Goal: Transaction & Acquisition: Book appointment/travel/reservation

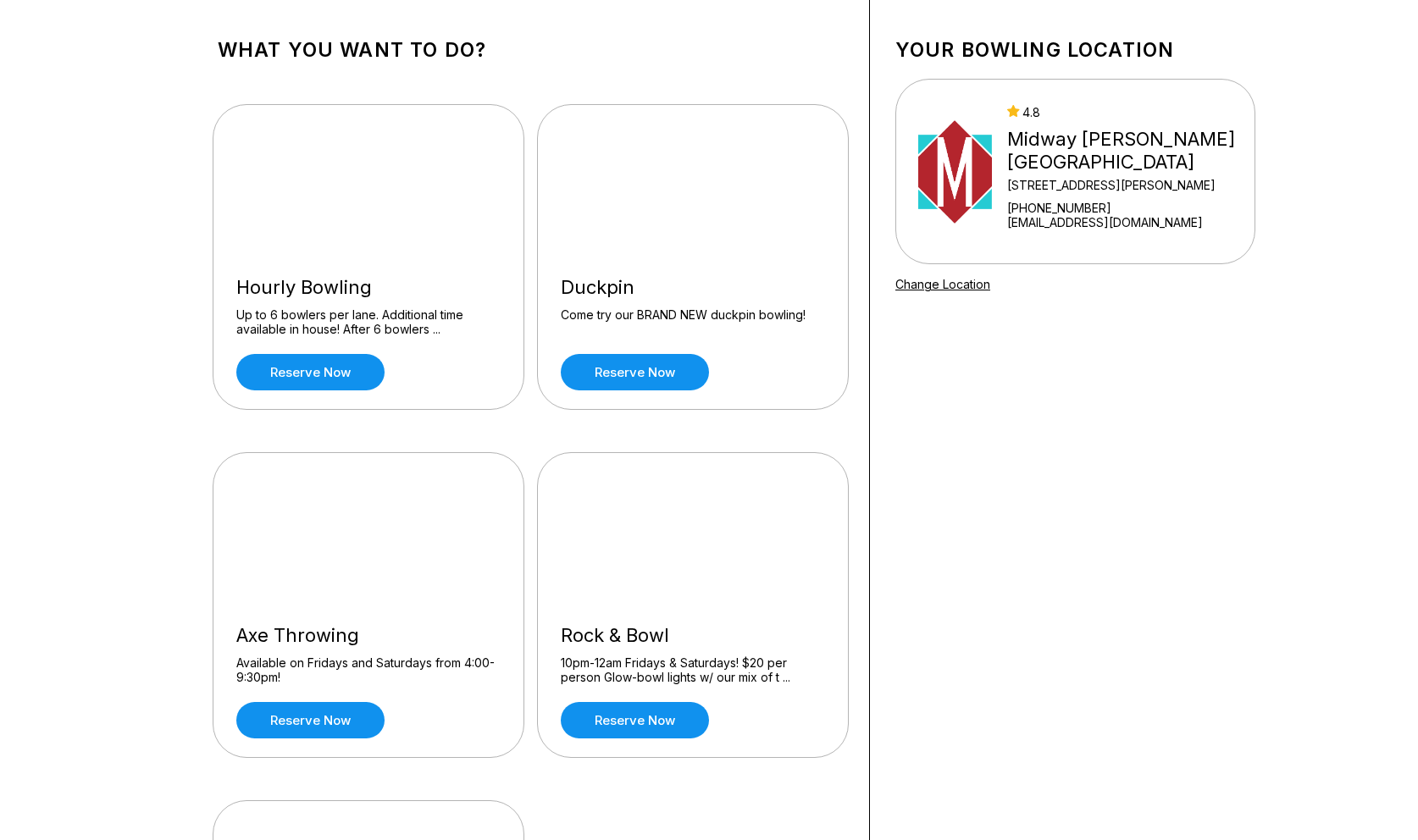
scroll to position [54, 0]
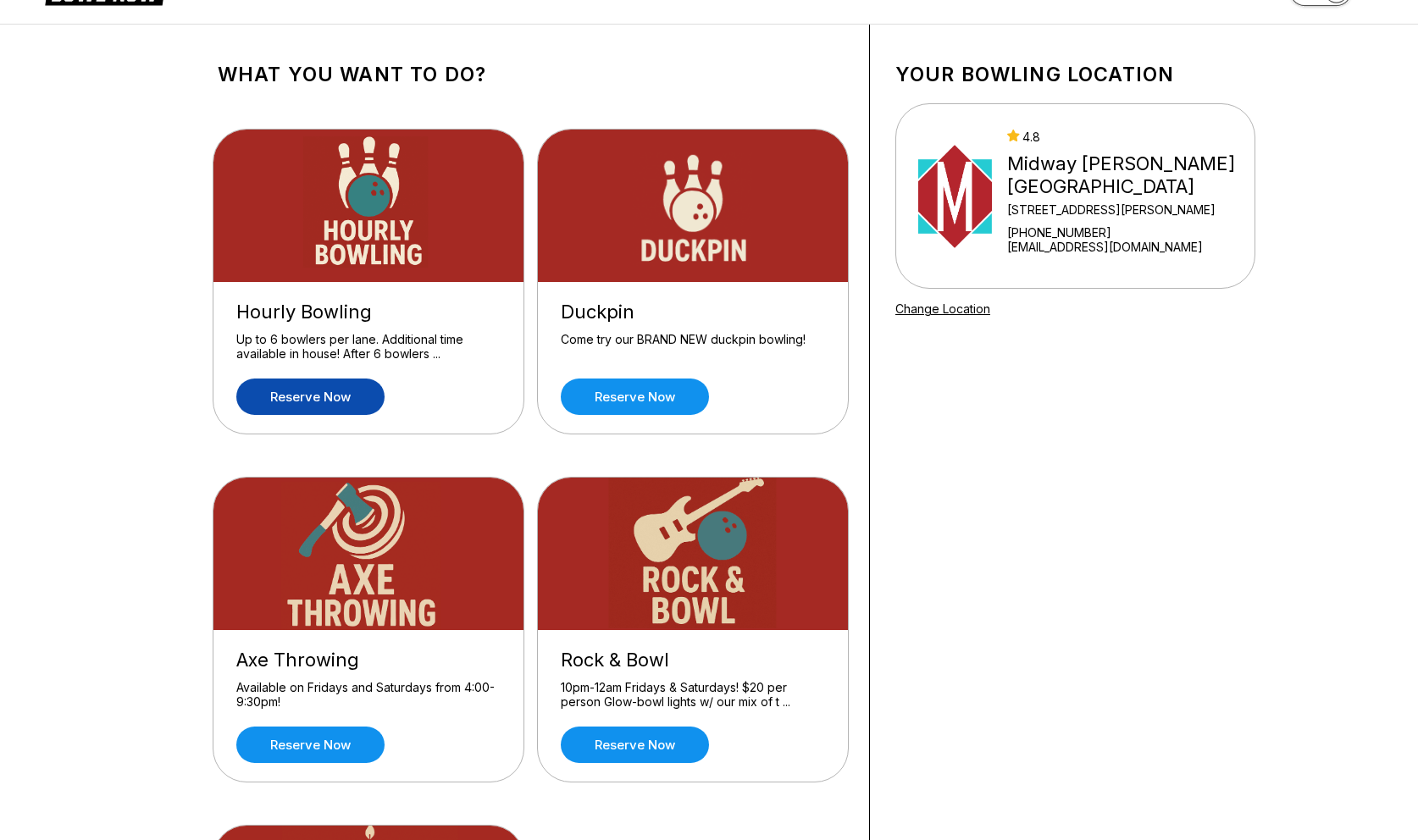
click at [296, 391] on link "Reserve now" at bounding box center [310, 396] width 148 height 36
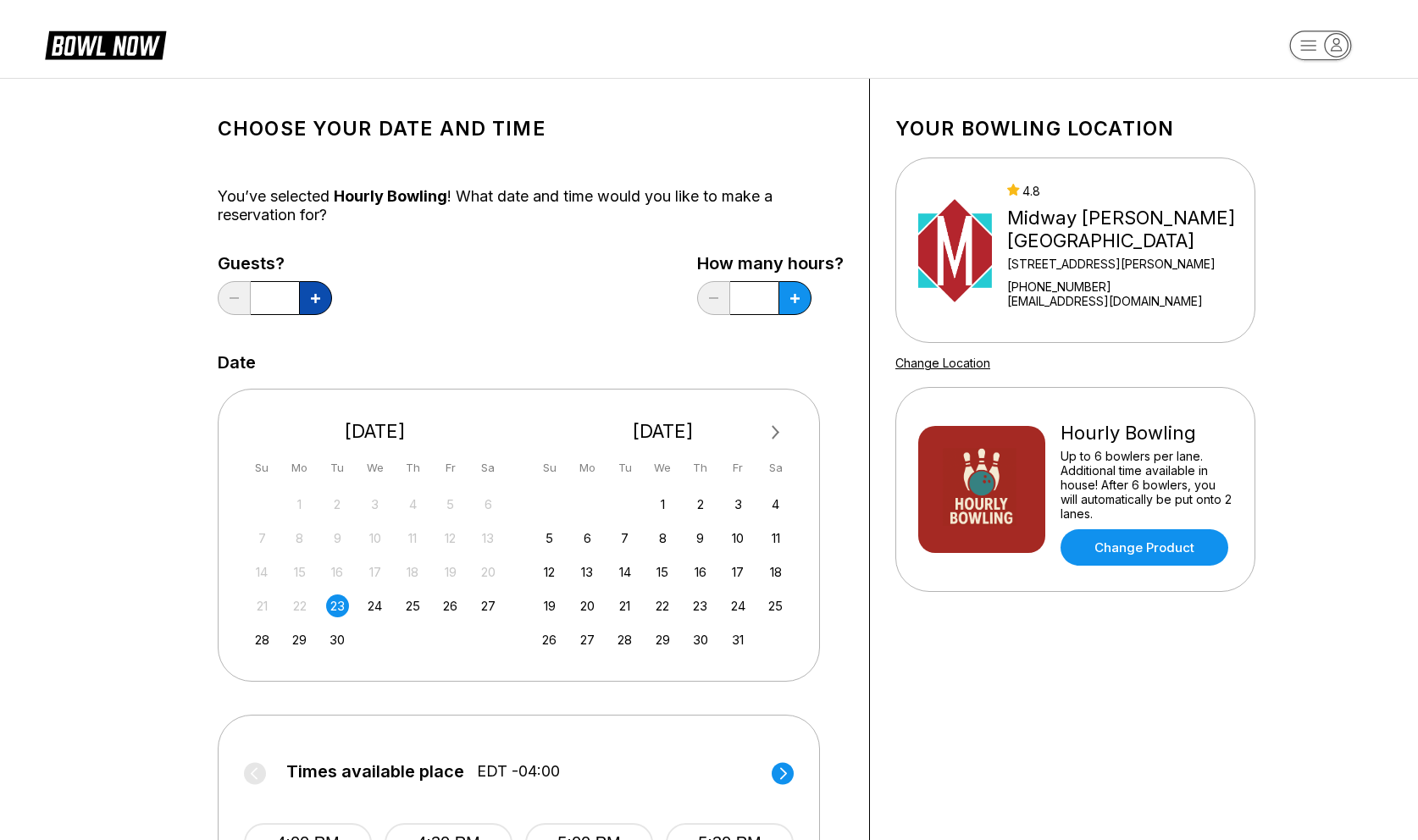
click at [315, 296] on icon at bounding box center [315, 299] width 9 height 9
type input "*"
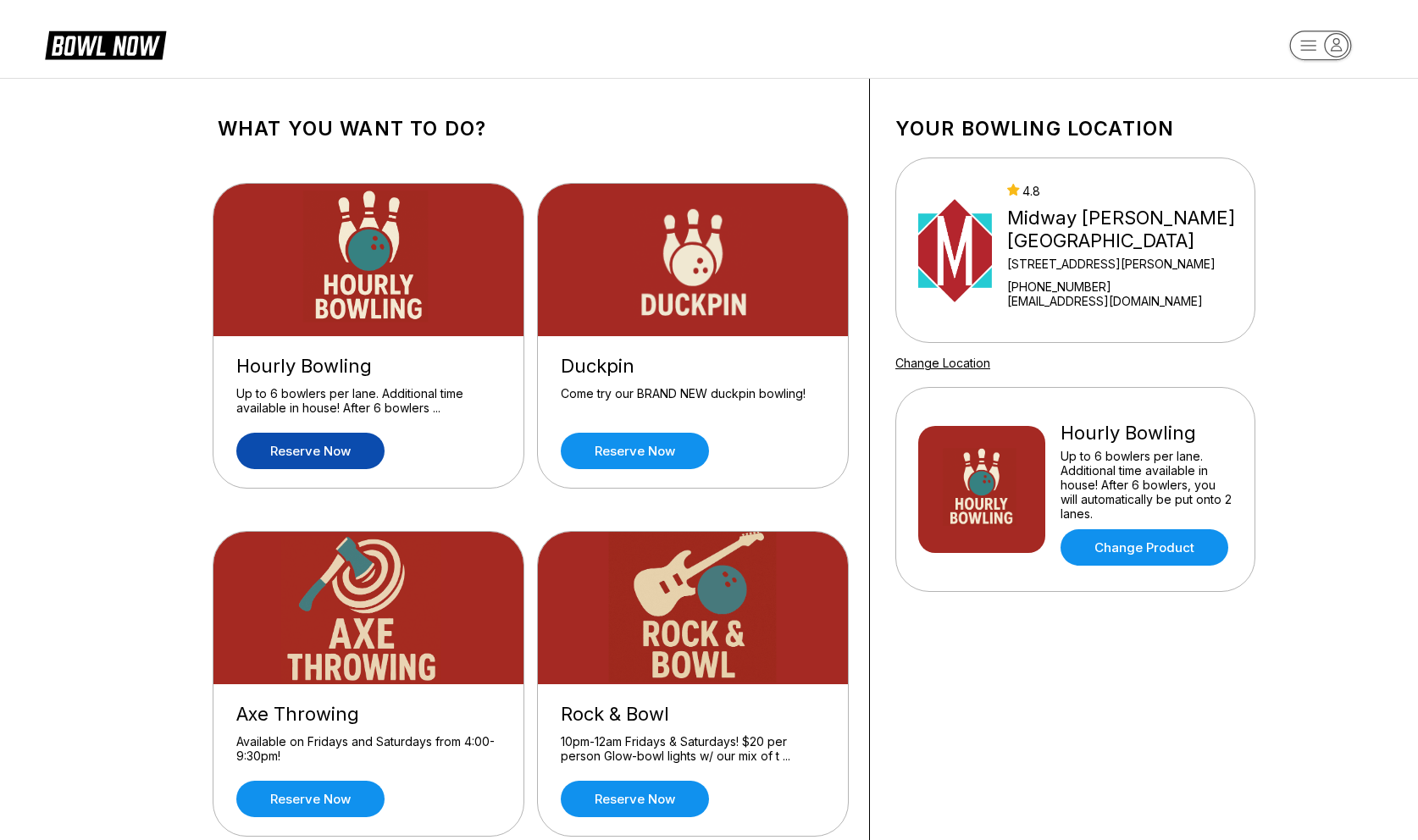
click at [266, 441] on link "Reserve now" at bounding box center [310, 450] width 148 height 36
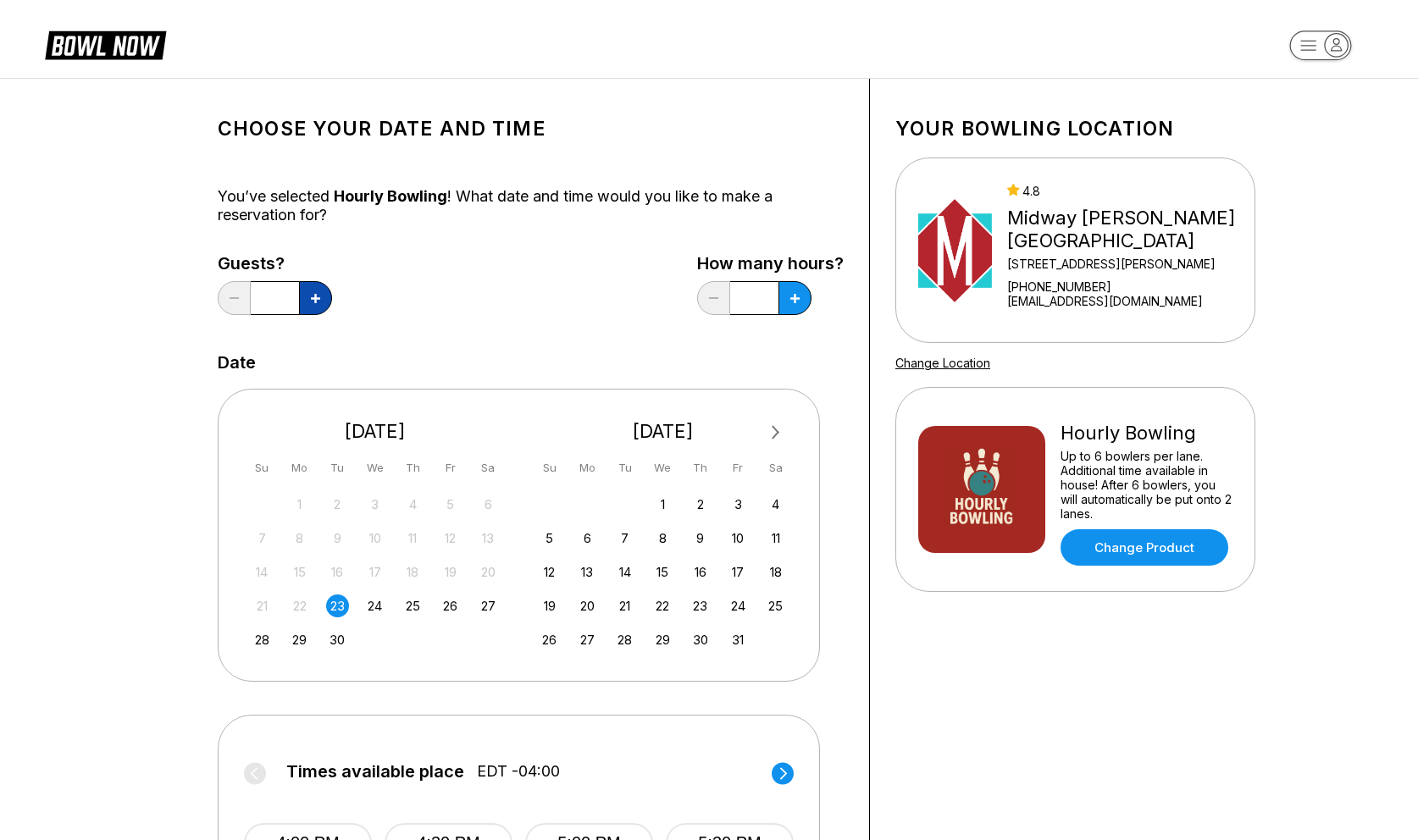
click at [308, 294] on button at bounding box center [315, 299] width 33 height 34
type input "*"
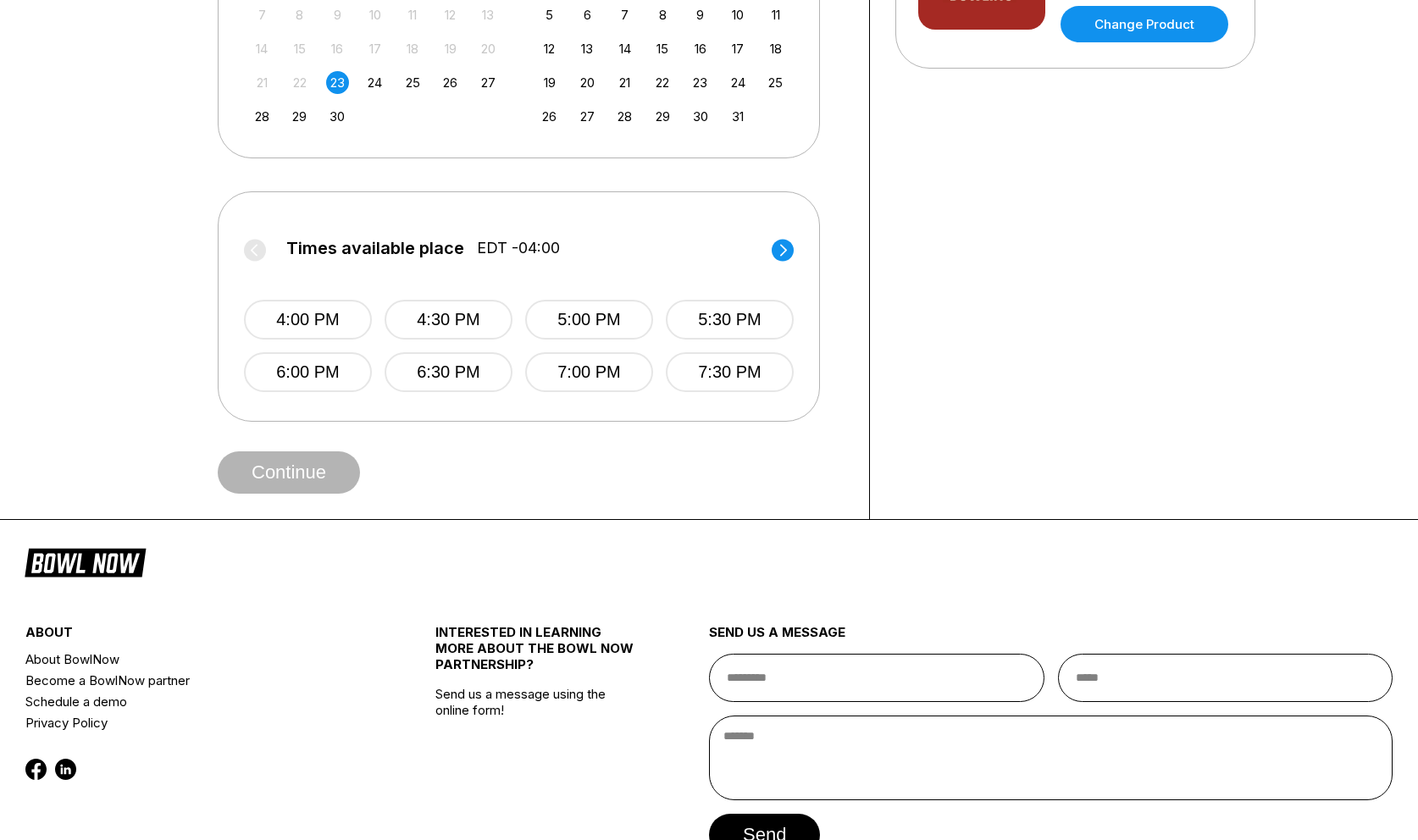
scroll to position [553, 0]
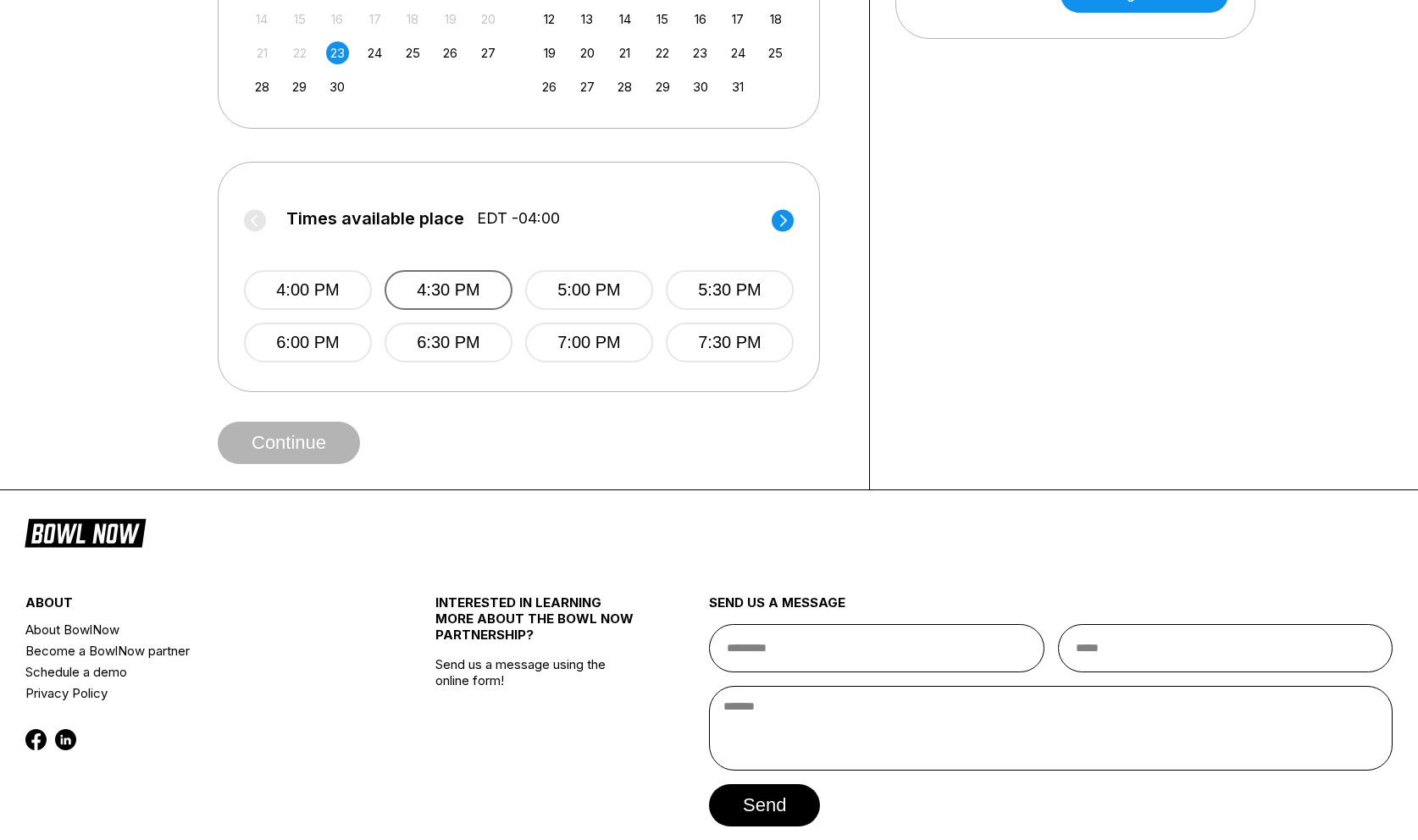
click at [471, 291] on button "4:30 PM" at bounding box center [449, 290] width 128 height 40
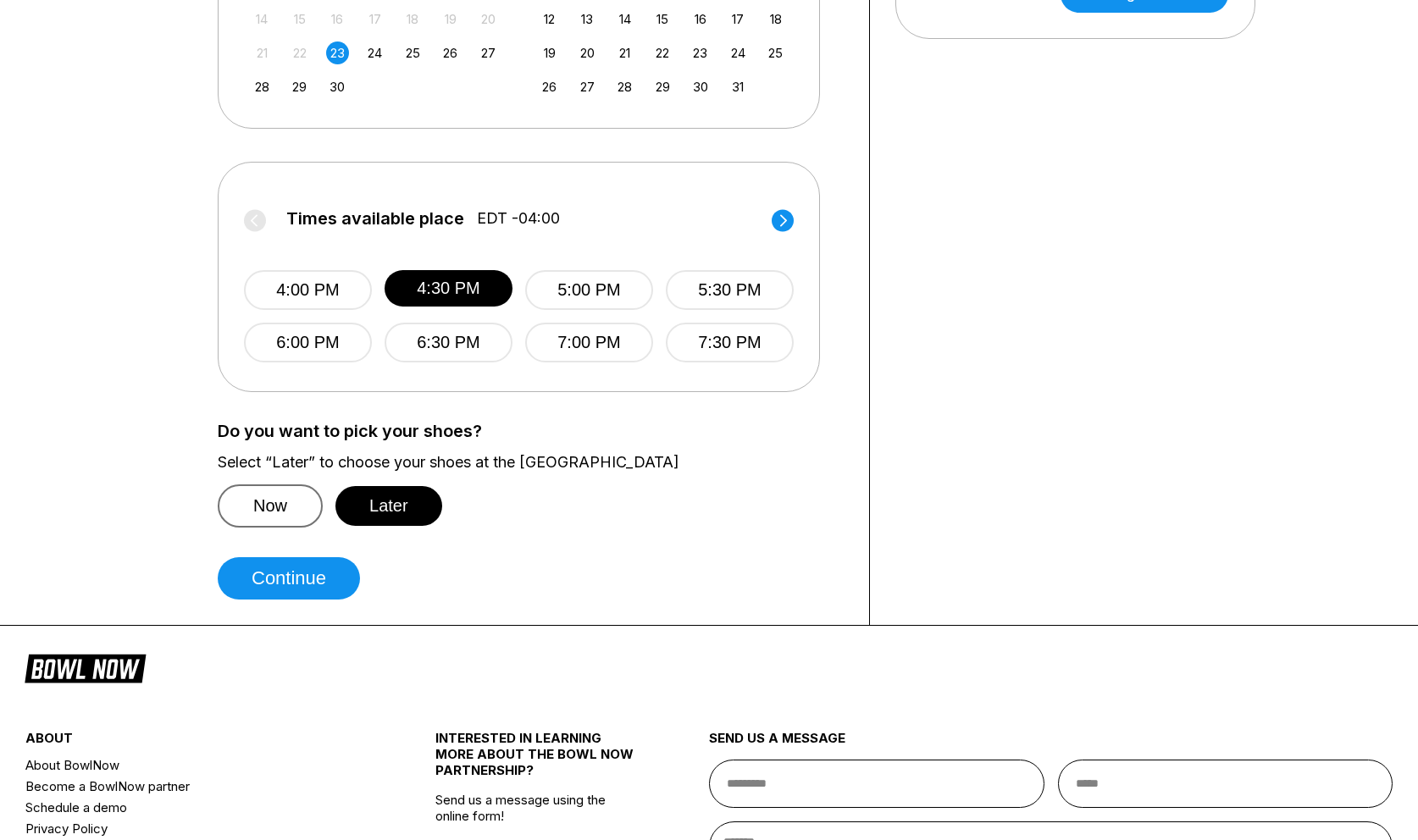
click at [272, 498] on button "Now" at bounding box center [270, 506] width 105 height 43
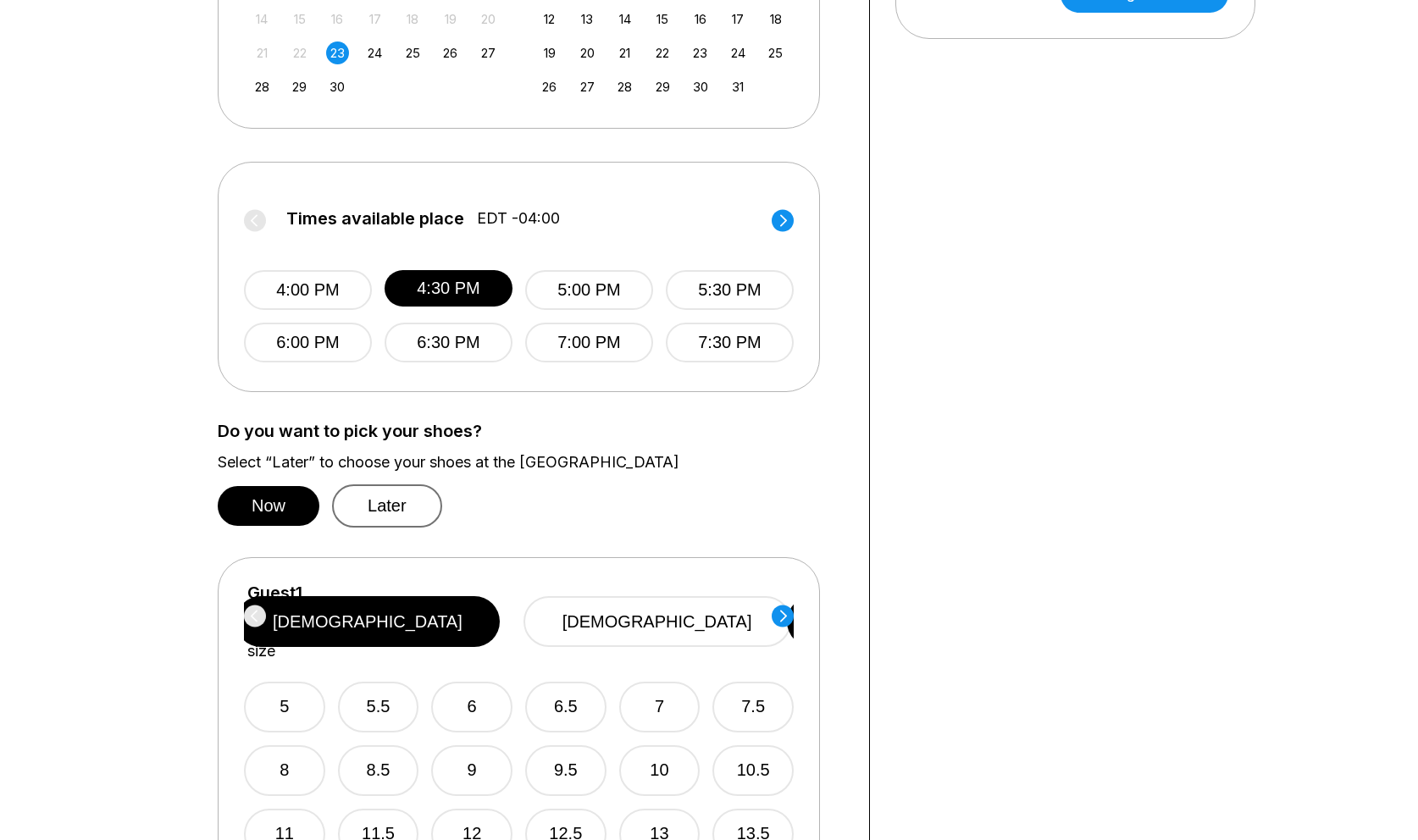
click at [371, 512] on button "Later" at bounding box center [387, 506] width 110 height 43
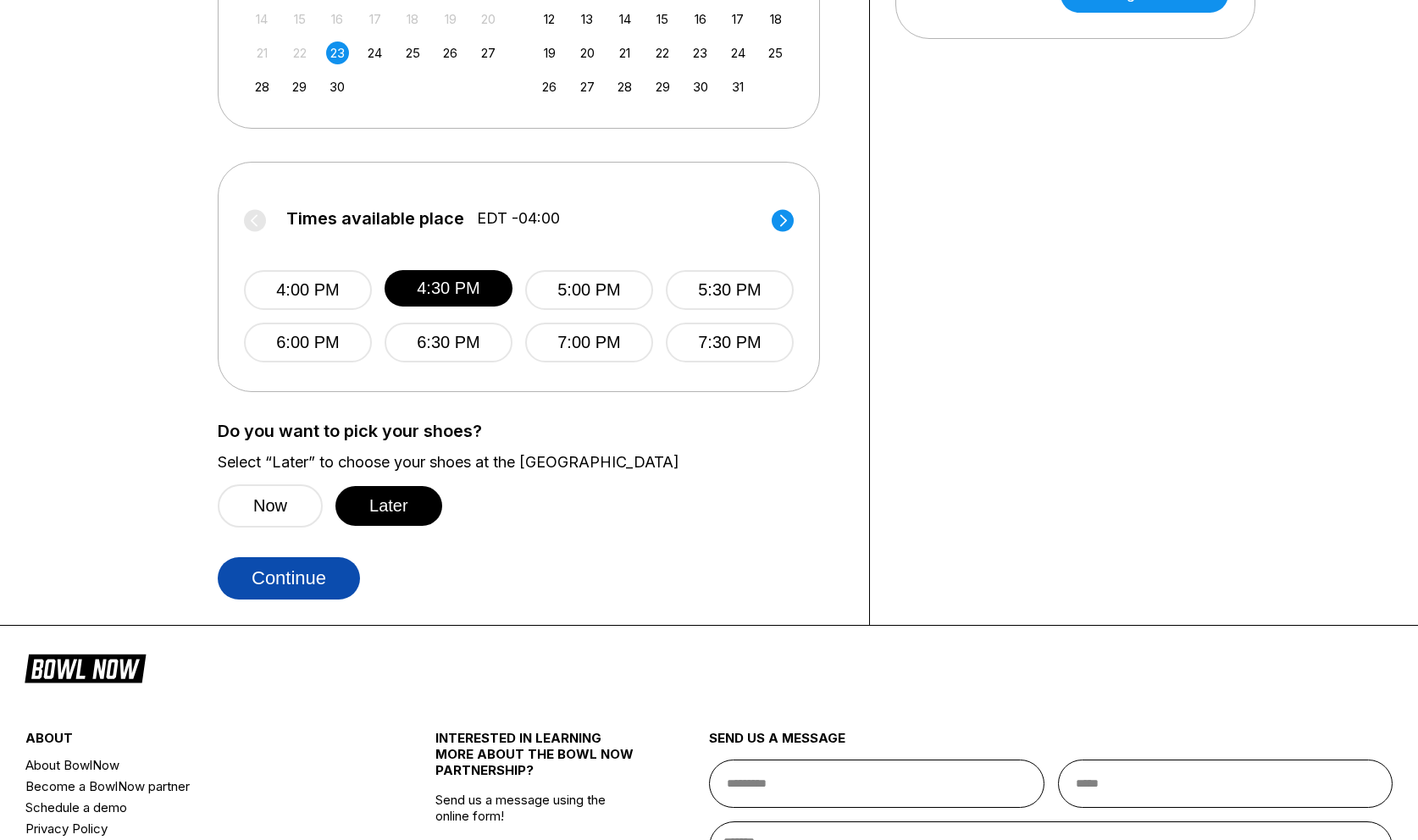
click at [299, 583] on button "Continue" at bounding box center [289, 577] width 143 height 42
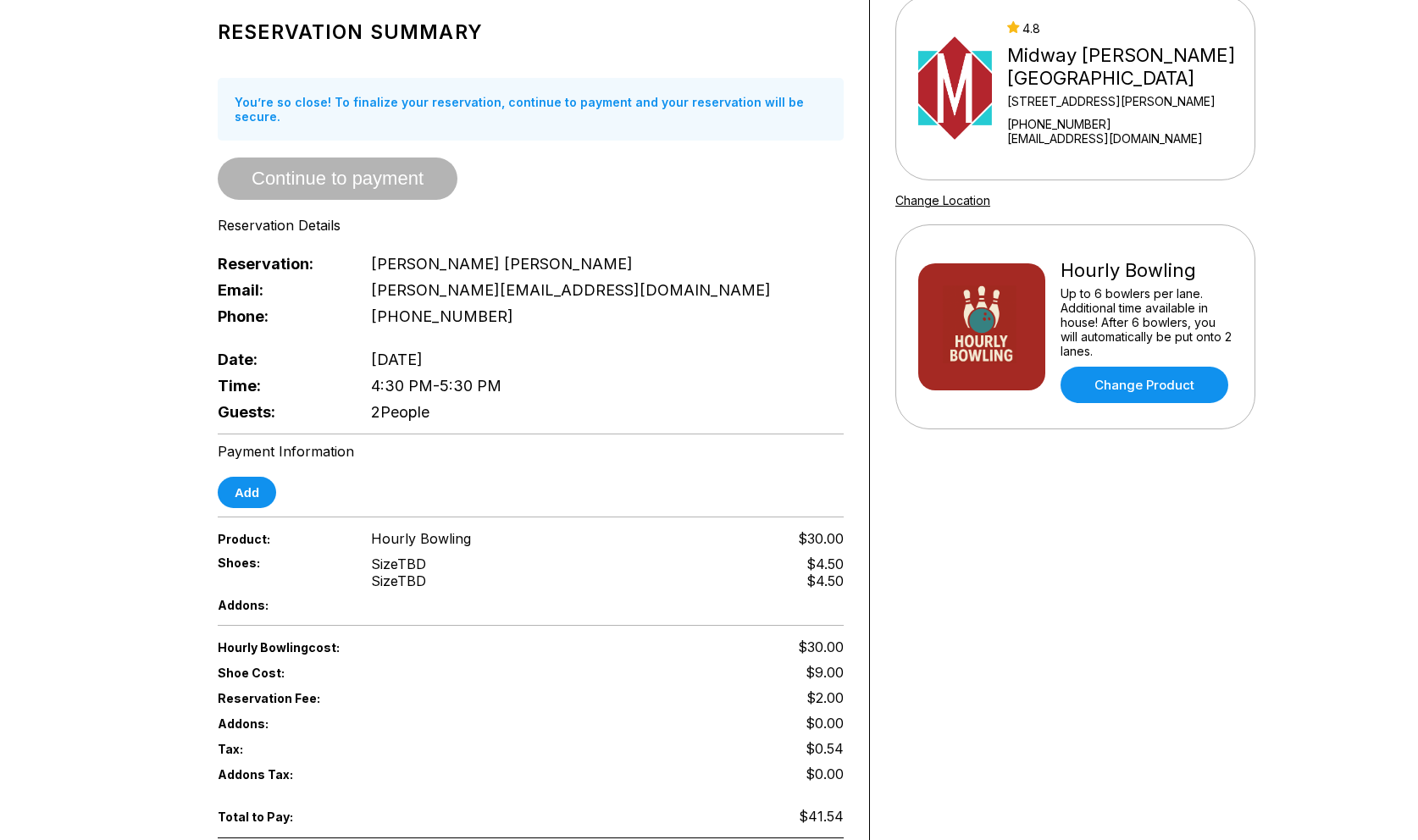
scroll to position [163, 0]
